Goal: Information Seeking & Learning: Learn about a topic

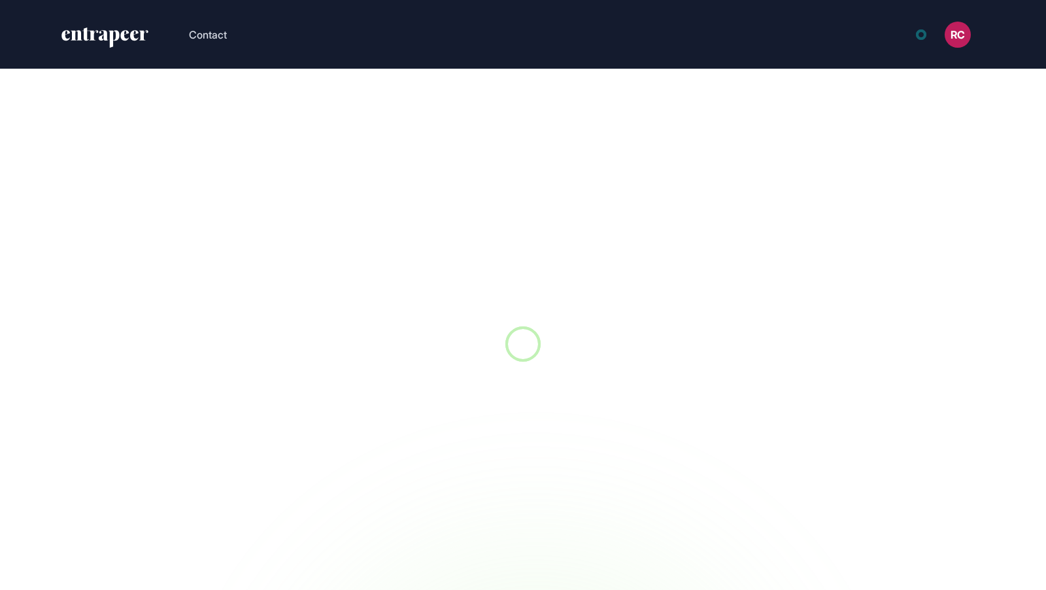
scroll to position [1, 1]
